Goal: Task Accomplishment & Management: Use online tool/utility

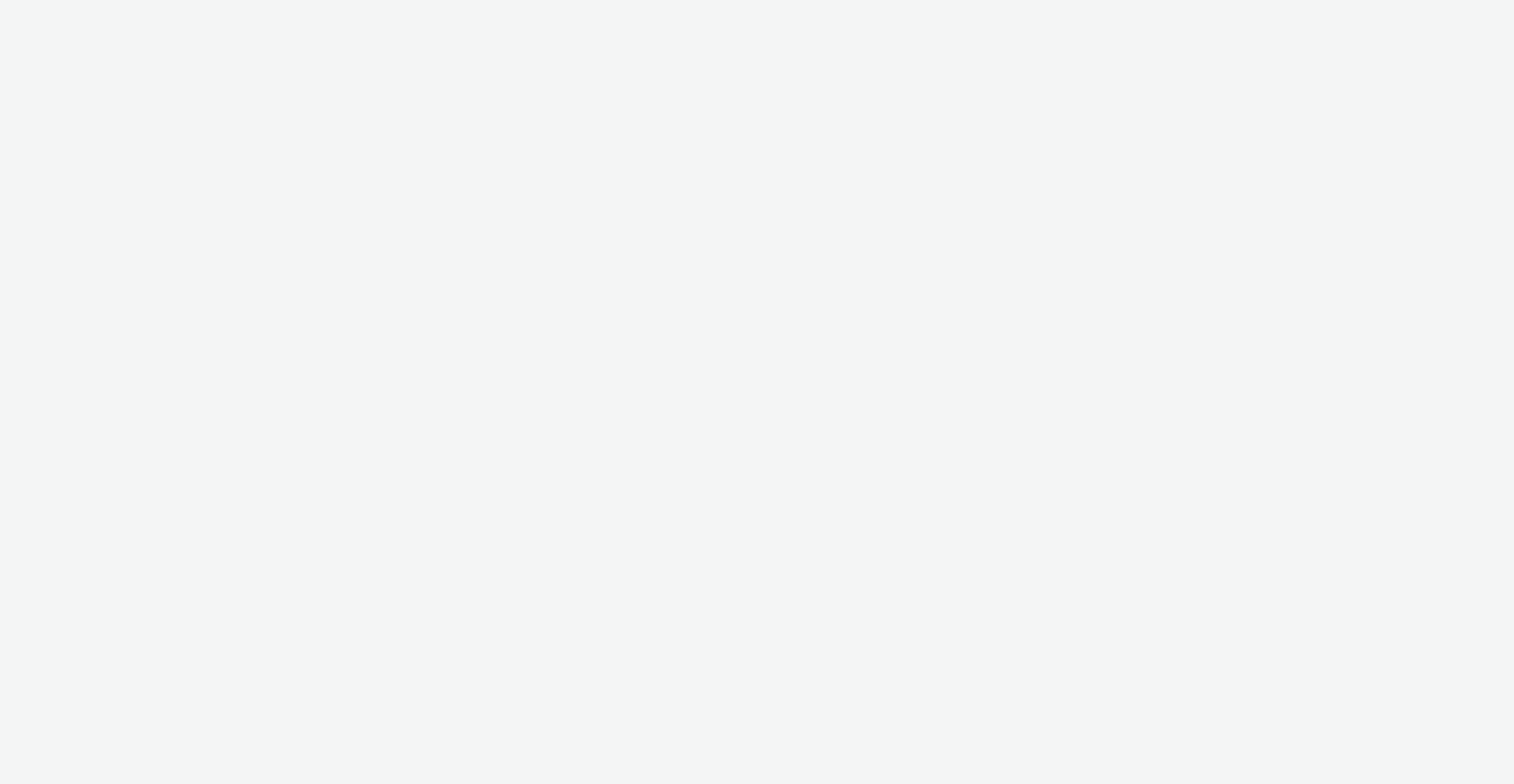
select select "2fc77e36-bb93-4aa3-9dff-dcb08e02eac6"
select select "2405a9d4-3350-4458-8d06-44f78962fa76"
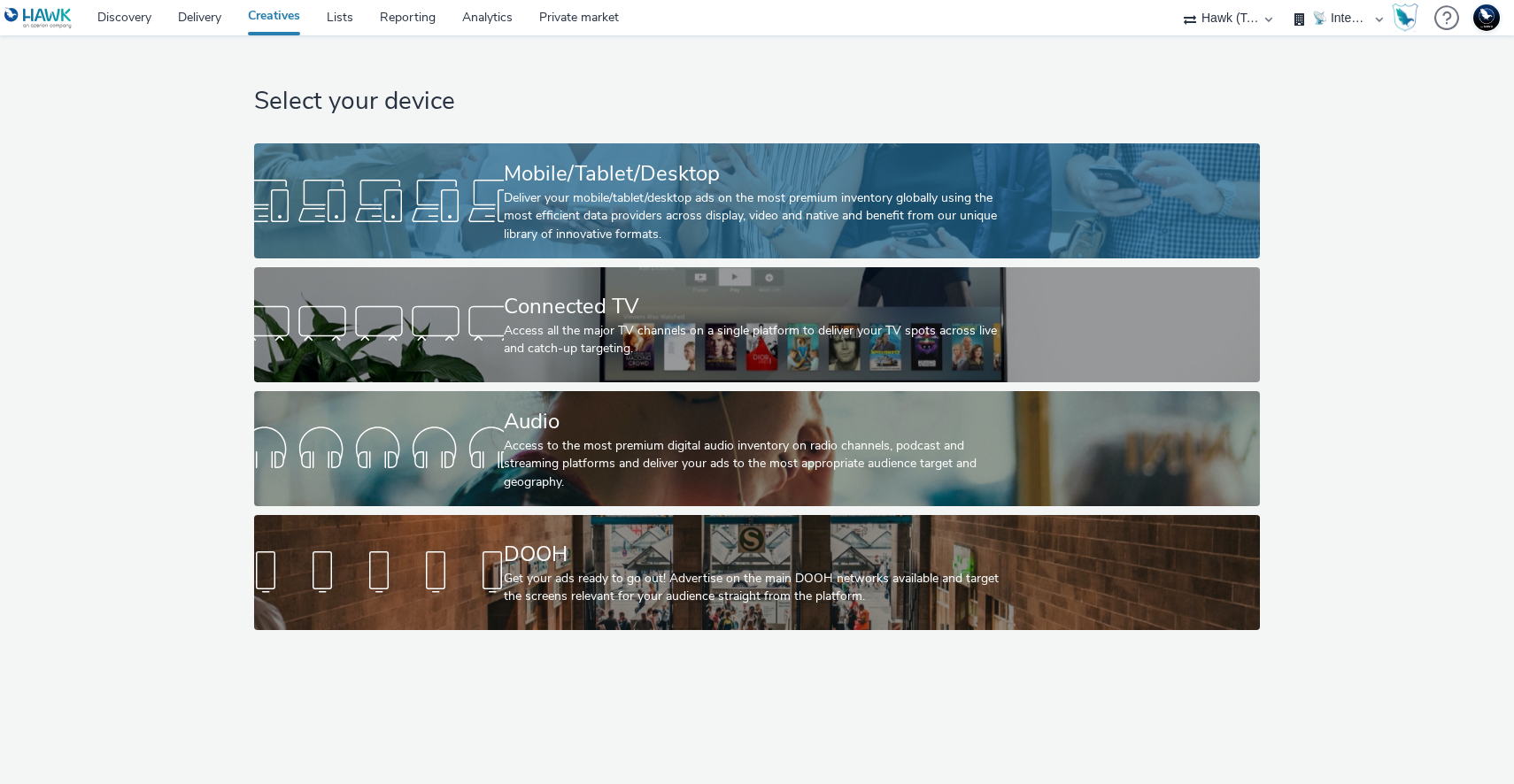
click at [294, 183] on div at bounding box center [378, 201] width 250 height 57
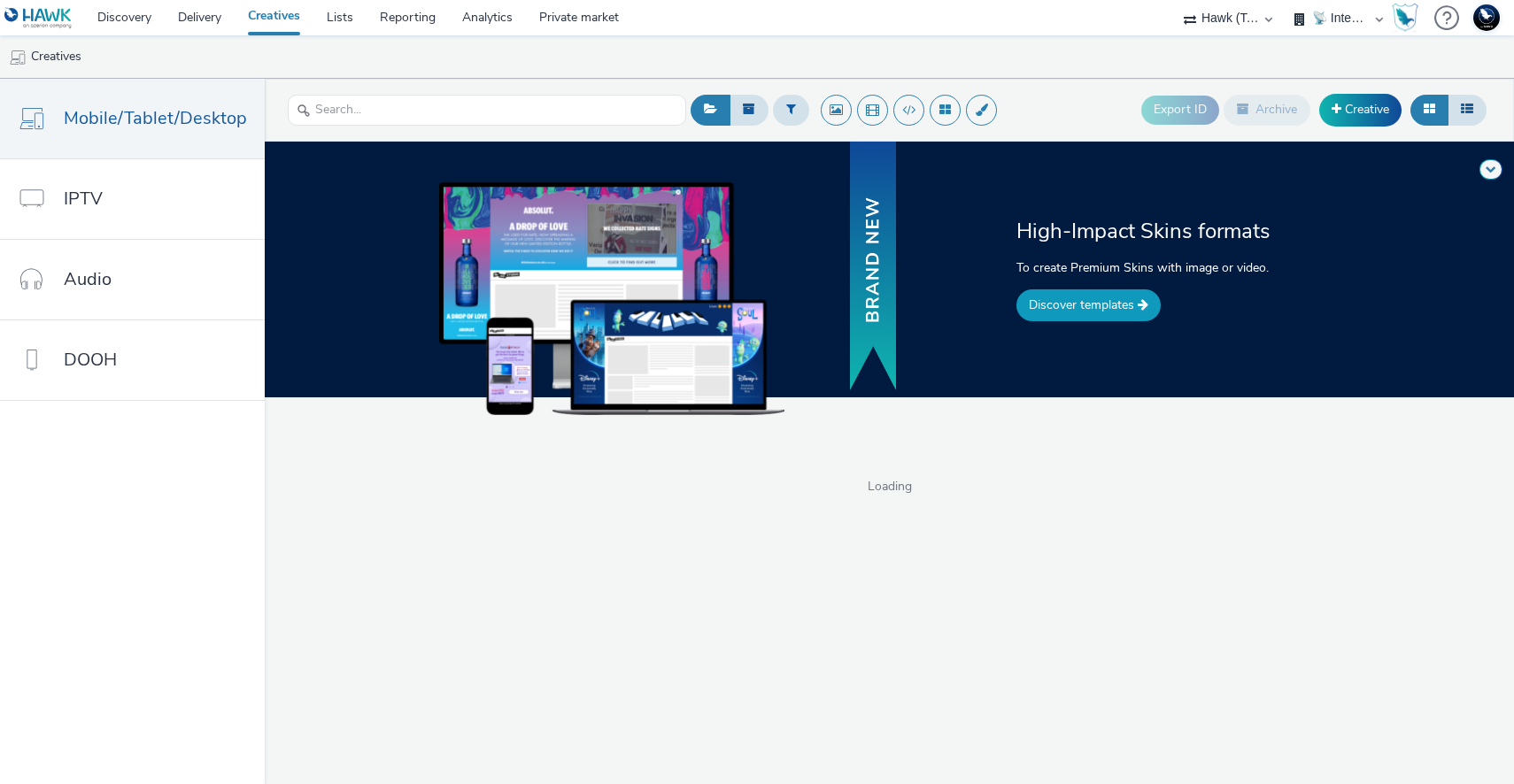
click at [1065, 295] on link "Discover templates" at bounding box center [1089, 305] width 144 height 32
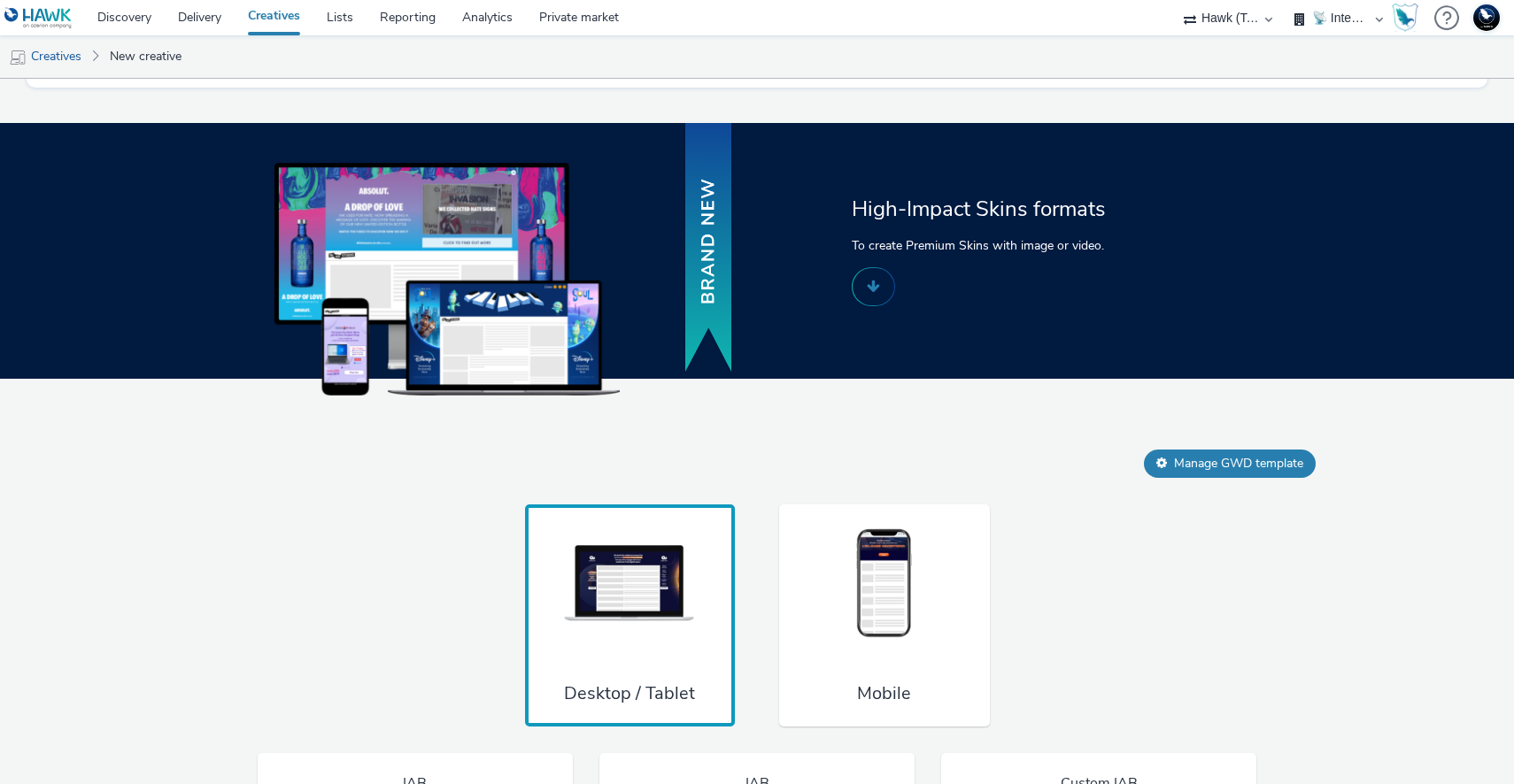
scroll to position [1097, 0]
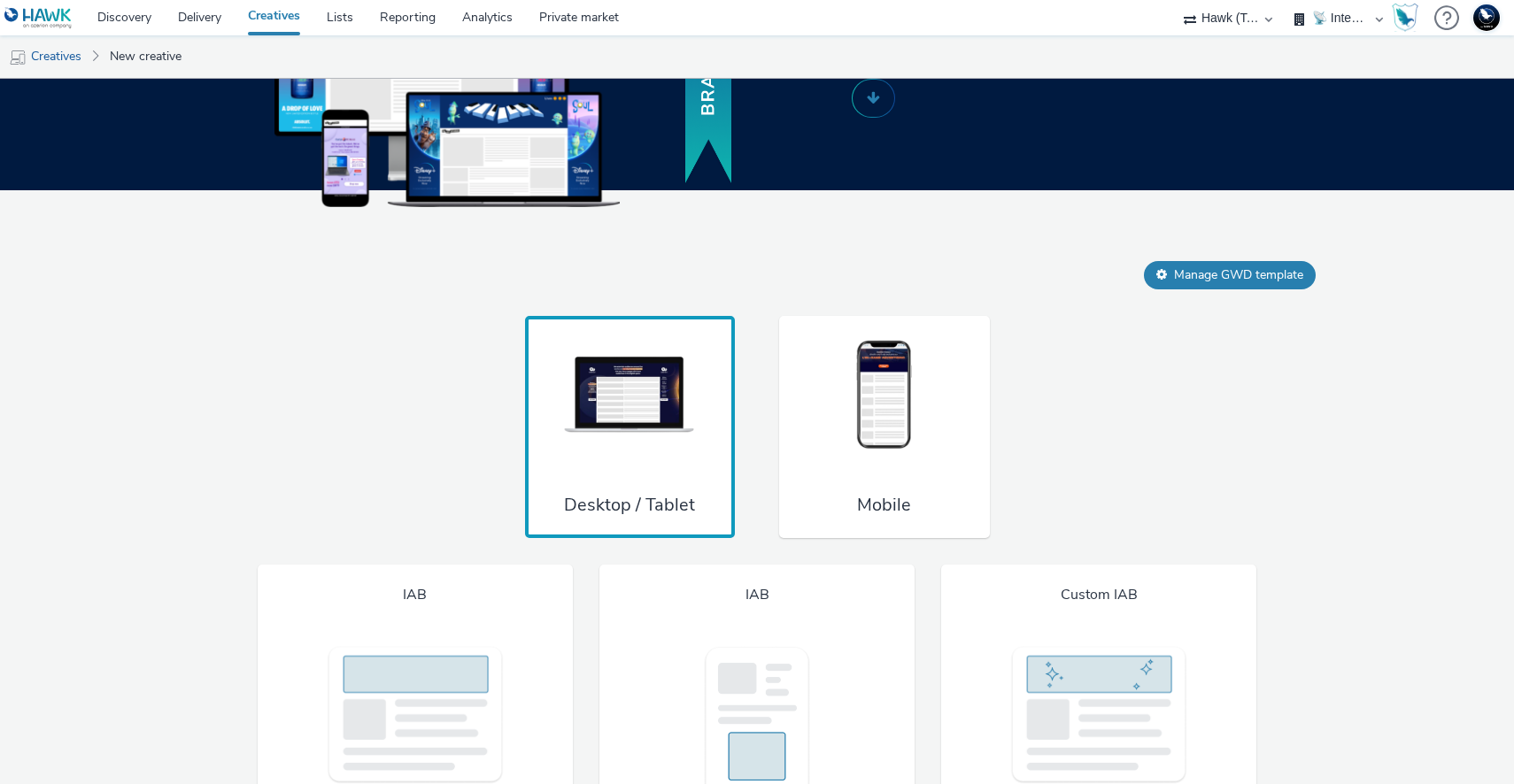
click at [890, 422] on img at bounding box center [884, 396] width 133 height 117
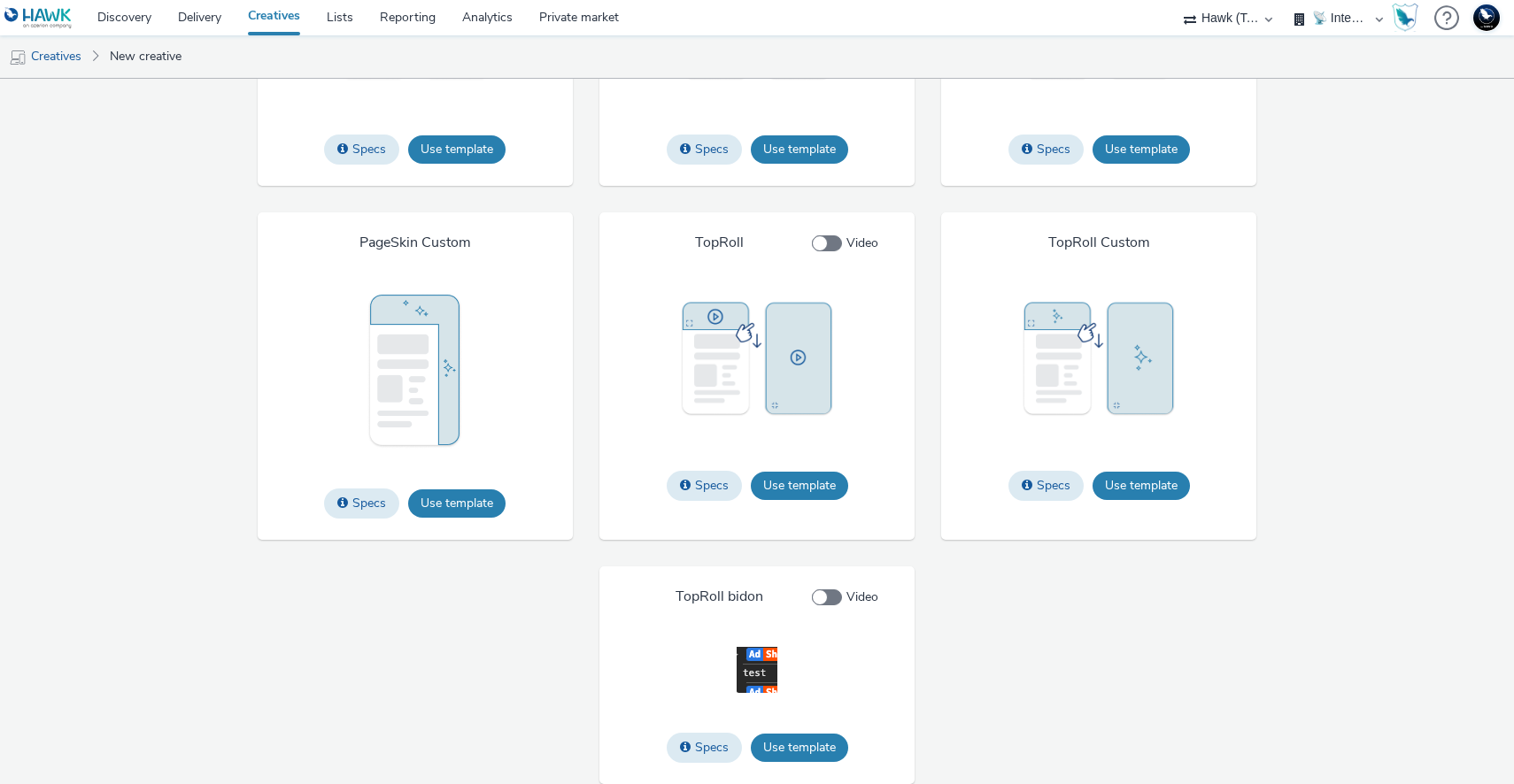
scroll to position [2904, 0]
click at [813, 749] on button "Use template" at bounding box center [799, 747] width 98 height 28
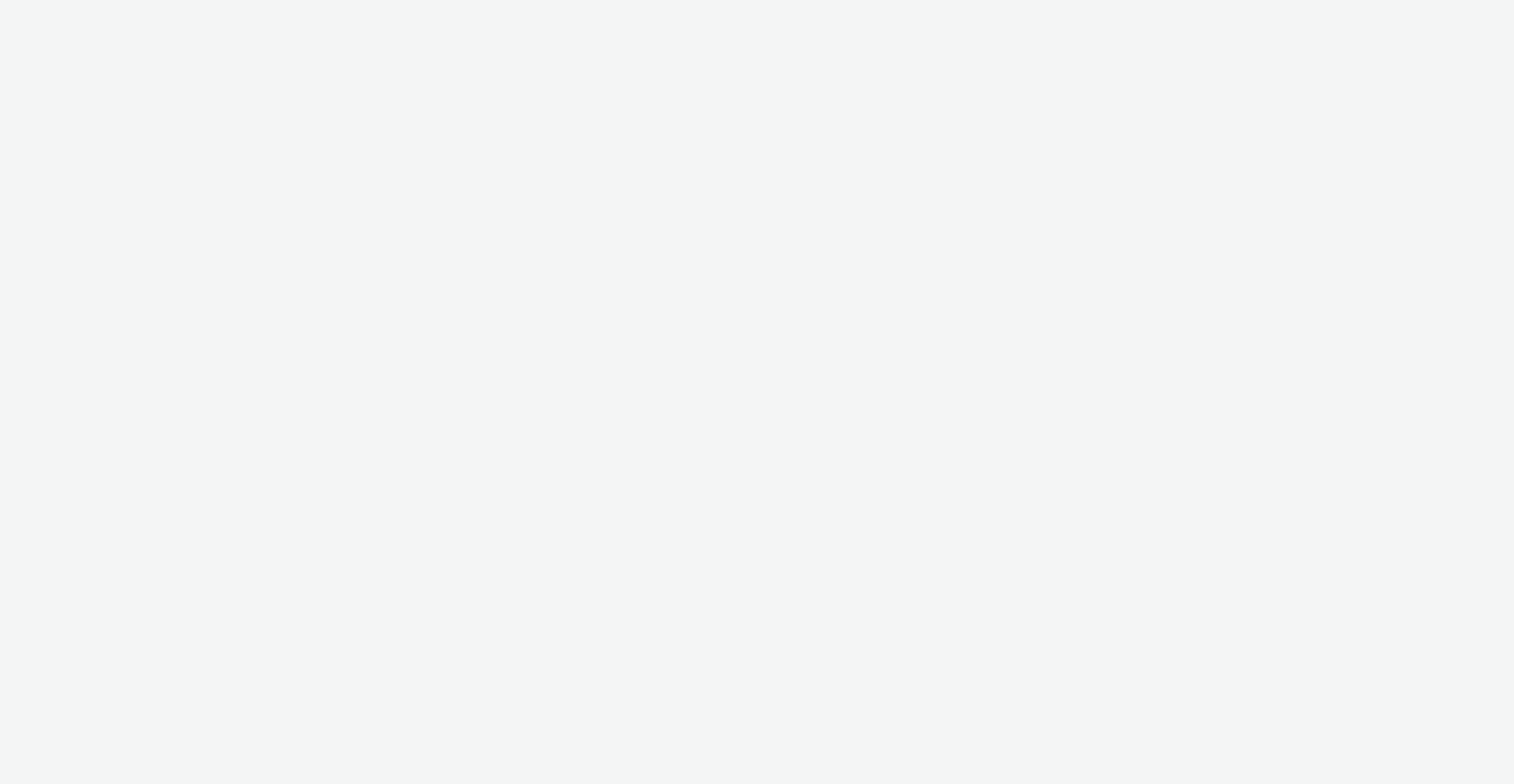
select select "2fc77e36-bb93-4aa3-9dff-dcb08e02eac6"
select select "2405a9d4-3350-4458-8d06-44f78962fa76"
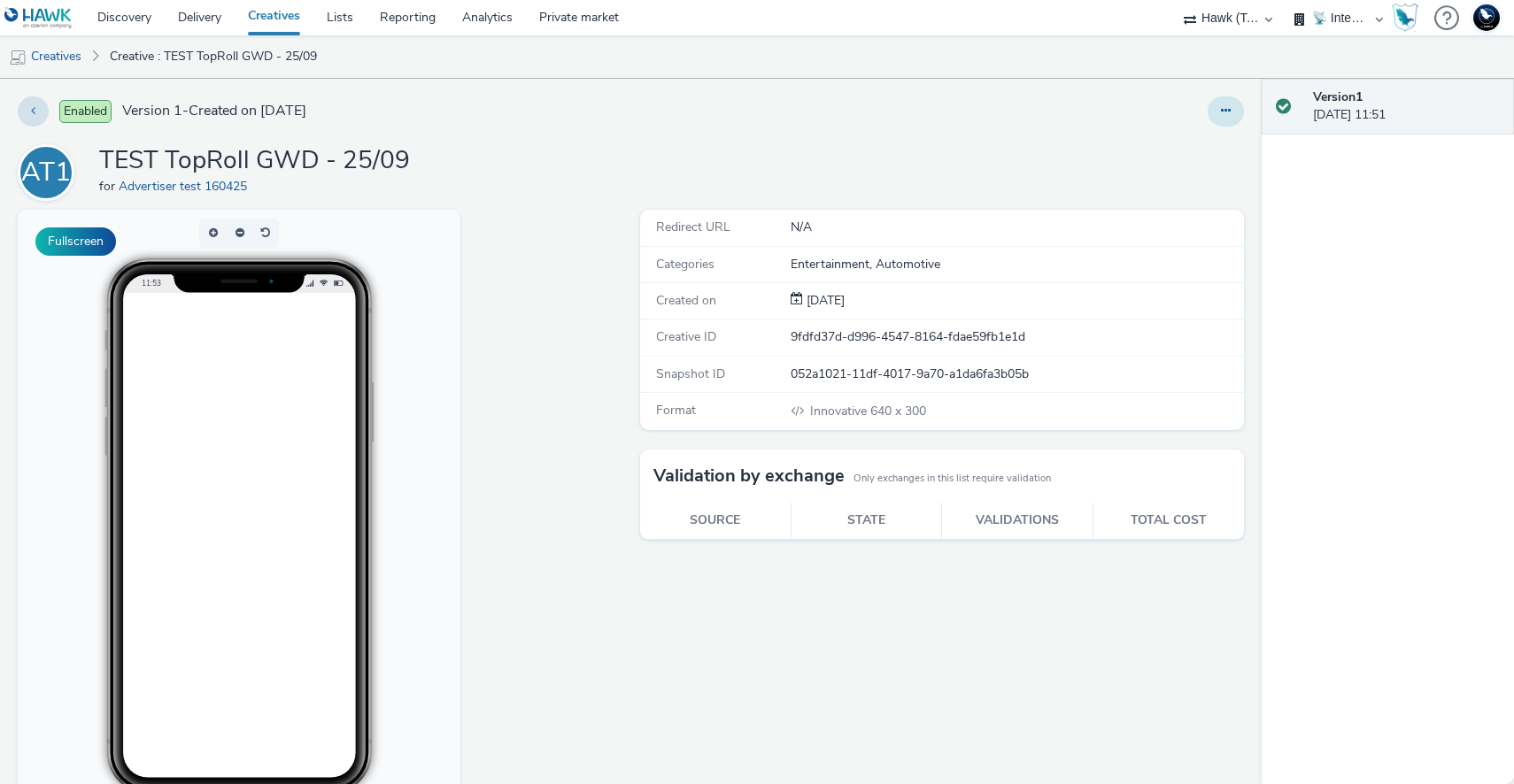
click at [1221, 110] on button at bounding box center [1226, 111] width 37 height 30
click at [1181, 140] on link "Edit" at bounding box center [1177, 146] width 133 height 36
